Goal: Feedback & Contribution: Submit feedback/report problem

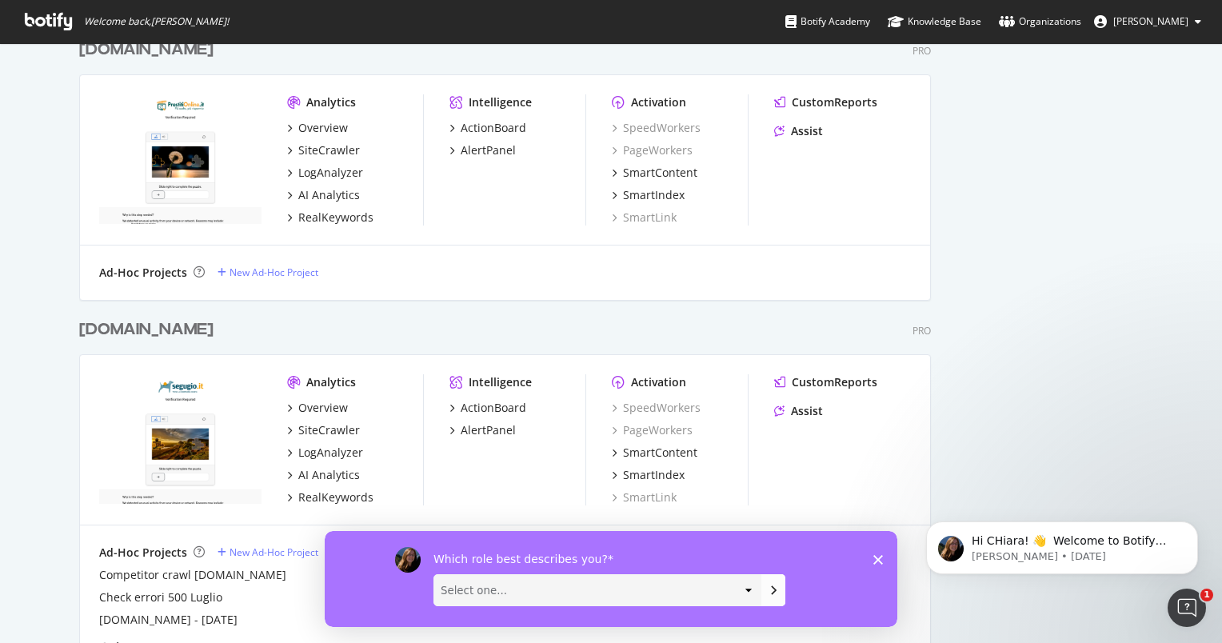
scroll to position [1199, 0]
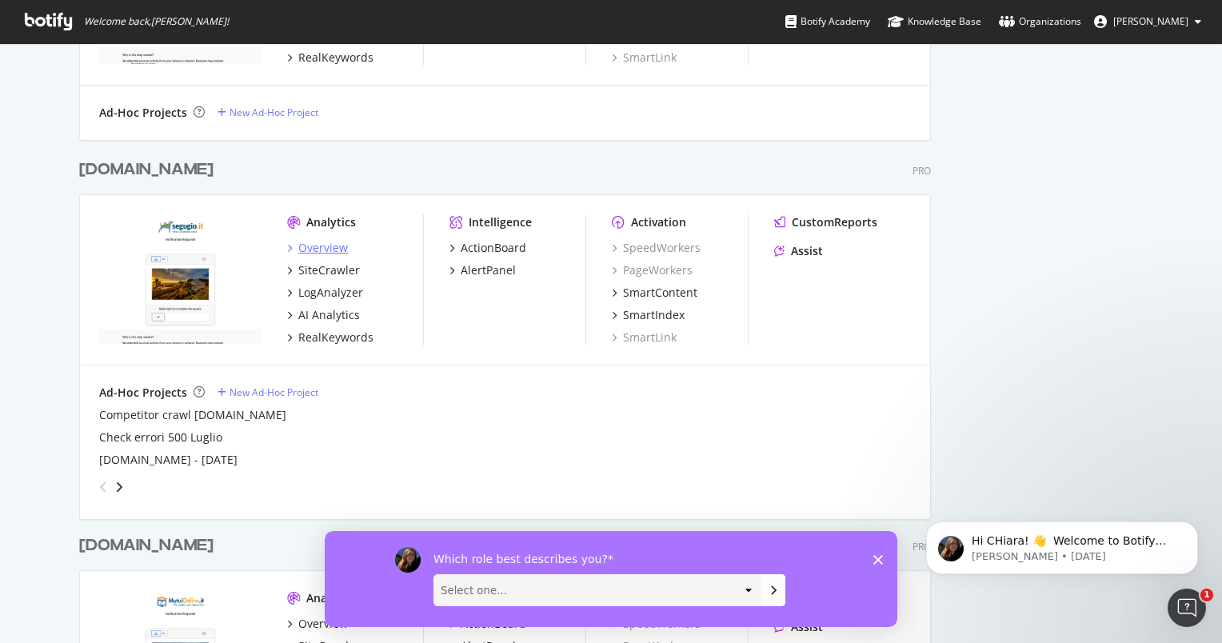
click at [329, 248] on div "Overview" at bounding box center [323, 248] width 50 height 16
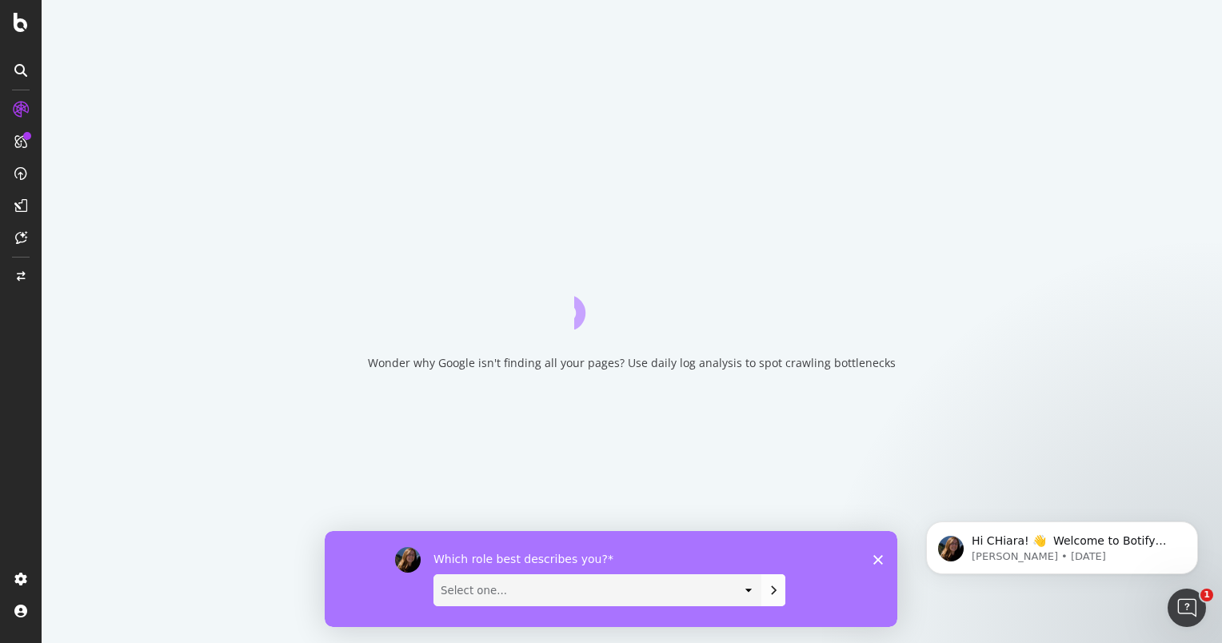
click at [754, 589] on select "Select one... Analyst/BI C-level Leadership Content Manager Engineer Marketing …" at bounding box center [597, 589] width 326 height 30
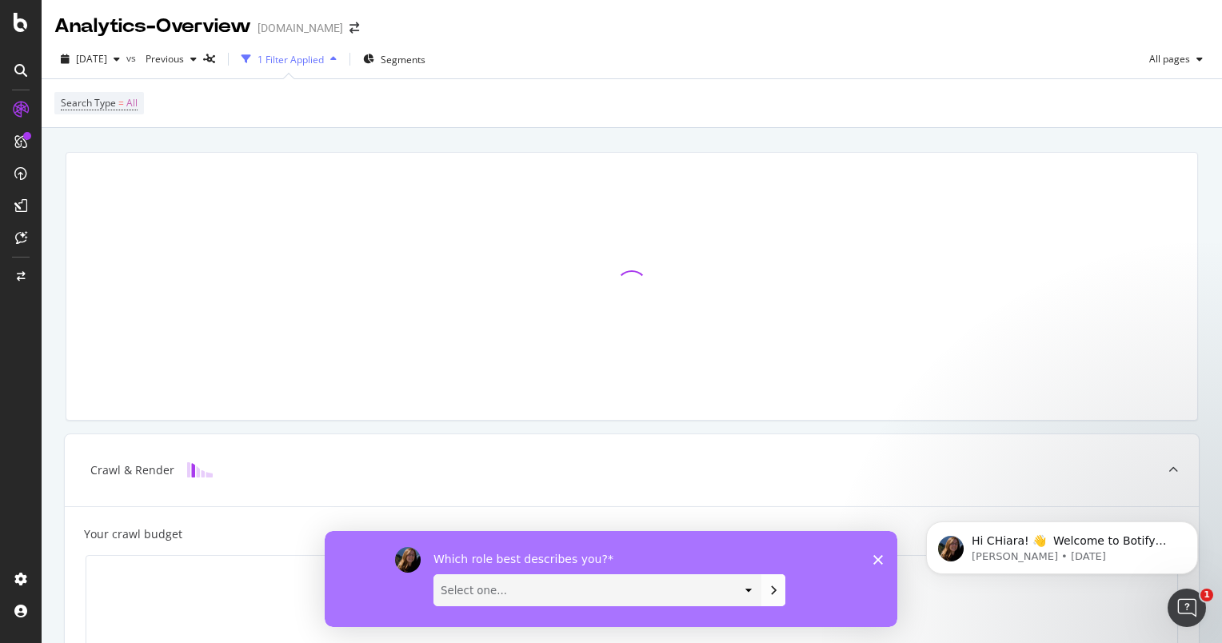
select select "Technical SEO"
click at [434, 574] on select "Select one... Analyst/BI C-level Leadership Content Manager Engineer Marketing …" at bounding box center [597, 589] width 326 height 30
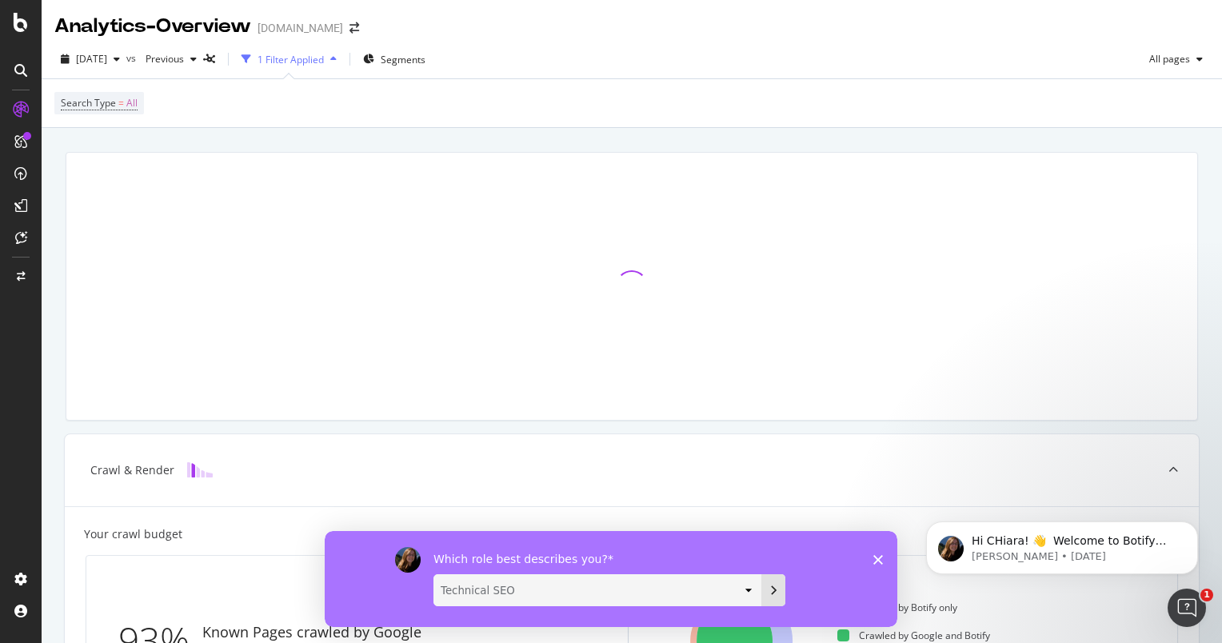
click at [777, 585] on icon "Submit your response" at bounding box center [773, 589] width 13 height 13
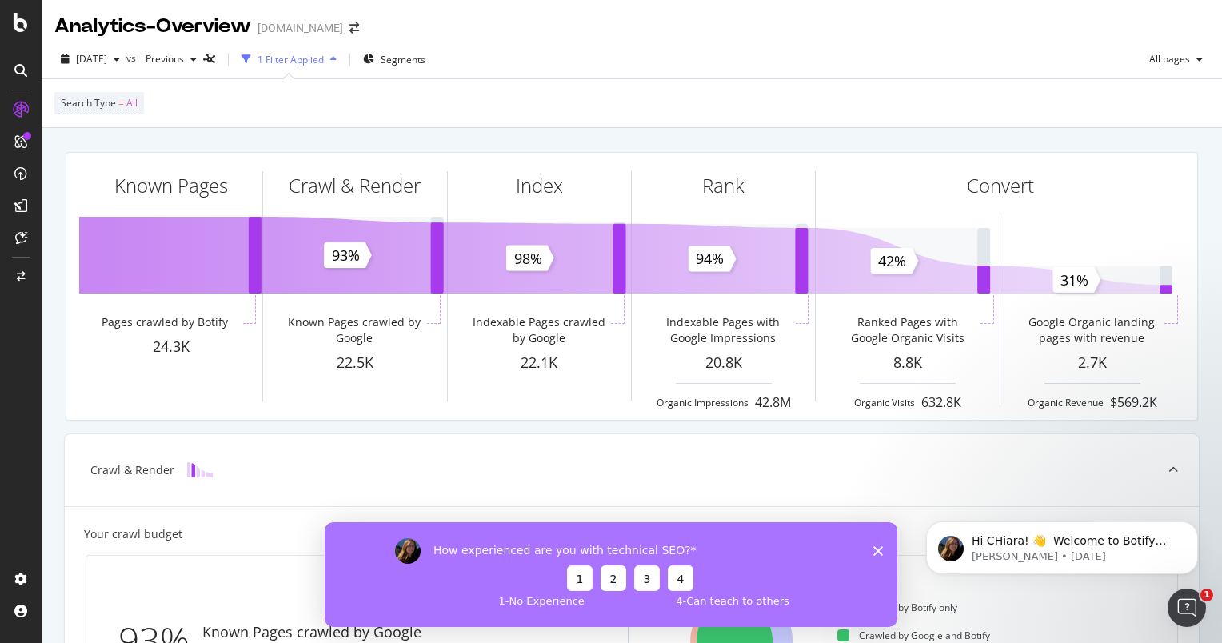
click at [605, 580] on button "2" at bounding box center [614, 578] width 26 height 26
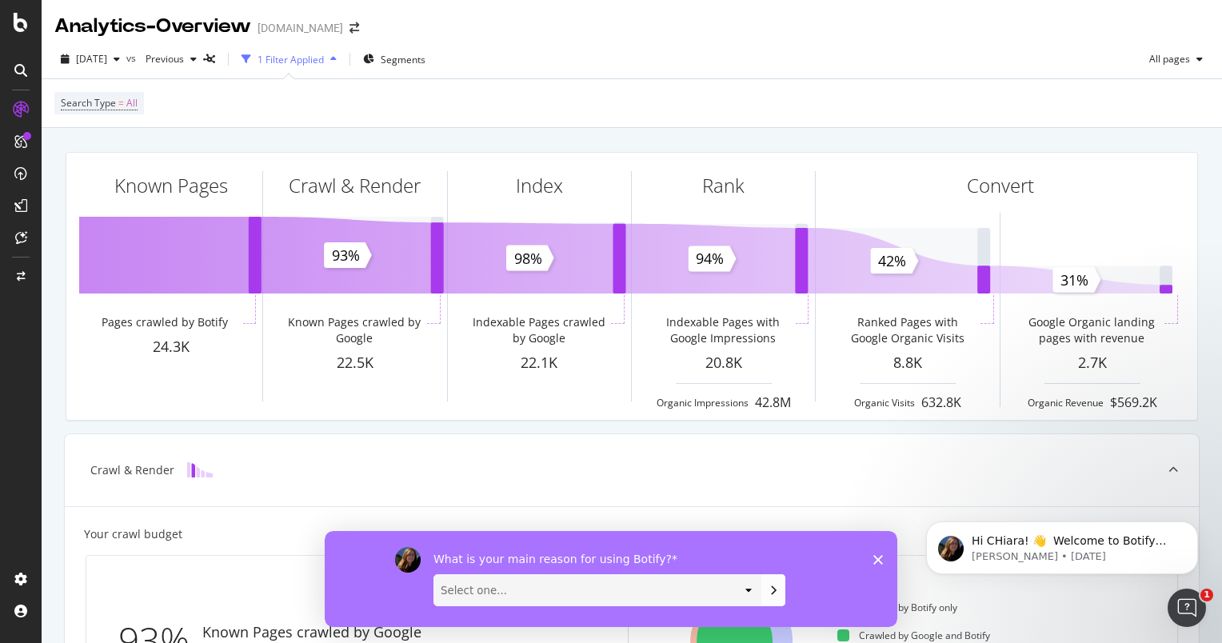
click at [728, 595] on select "Select one... Manipulate data to investigate and monitor technical SEO issues P…" at bounding box center [597, 589] width 326 height 30
click at [873, 564] on div "What is your main reason for using Botify? Select one... Manipulate data to inv…" at bounding box center [611, 578] width 573 height 96
click at [880, 563] on icon "Close survey" at bounding box center [878, 559] width 10 height 10
